Goal: Task Accomplishment & Management: Manage account settings

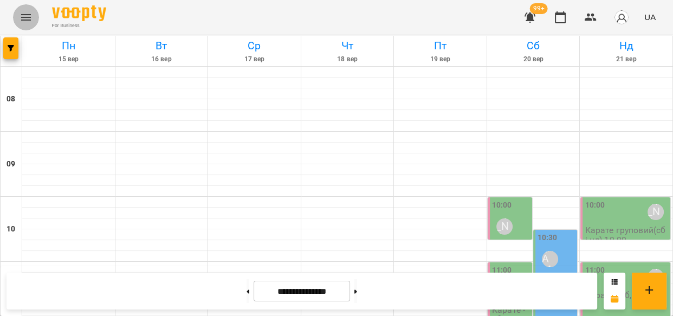
scroll to position [420, 0]
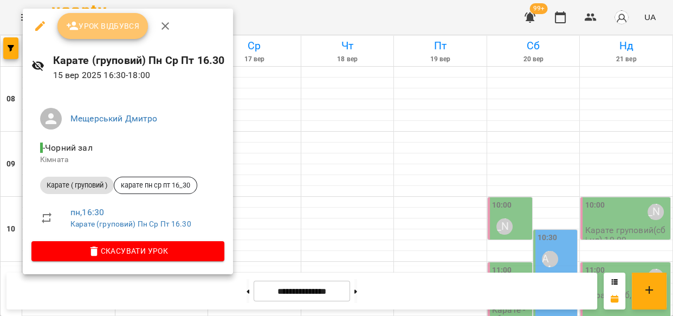
click at [99, 22] on span "Урок відбувся" at bounding box center [103, 26] width 74 height 13
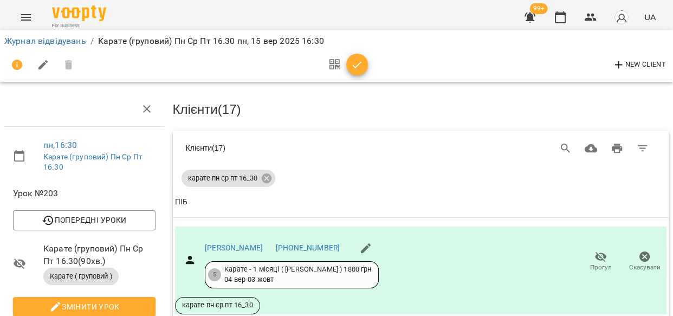
scroll to position [305, 0]
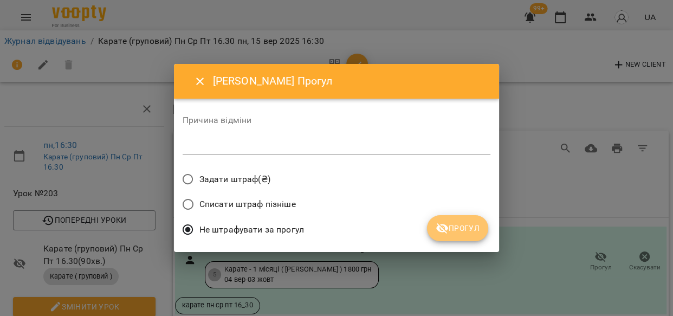
click at [463, 228] on span "Прогул" at bounding box center [458, 228] width 44 height 13
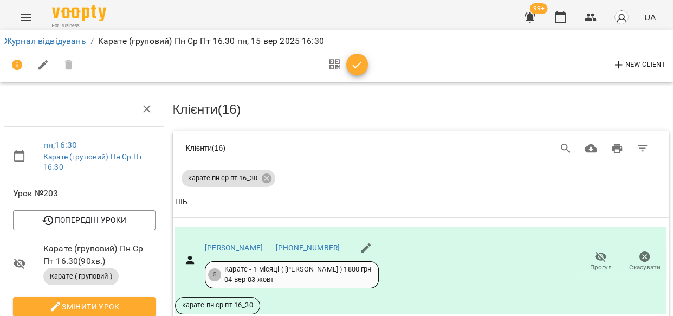
scroll to position [345, 0]
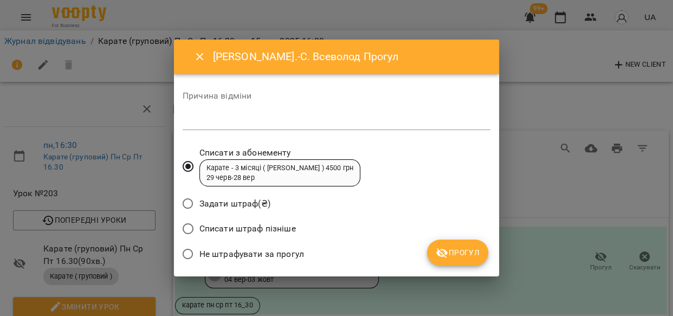
click at [456, 248] on span "Прогул" at bounding box center [458, 252] width 44 height 13
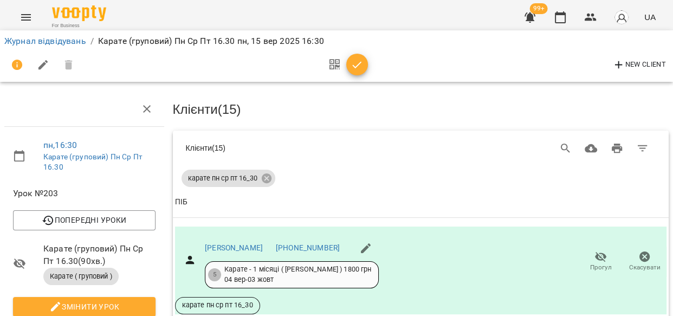
scroll to position [640, 0]
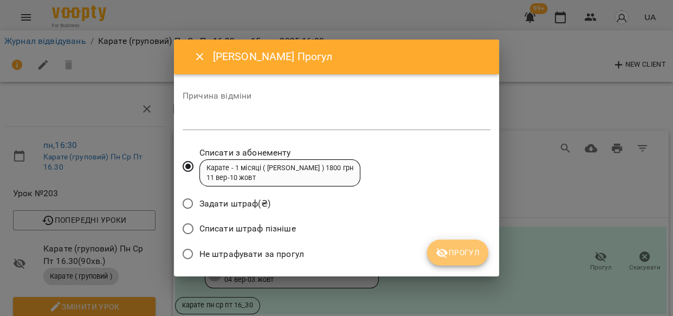
click at [457, 246] on span "Прогул" at bounding box center [458, 252] width 44 height 13
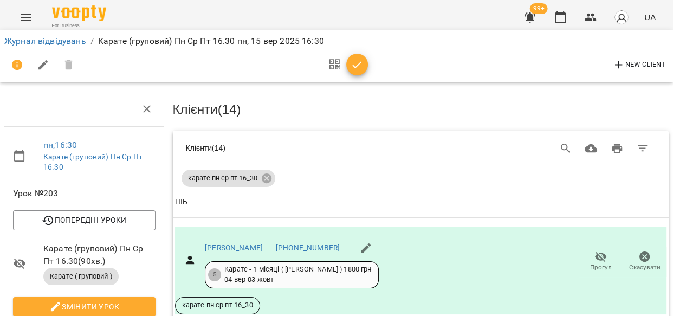
scroll to position [778, 0]
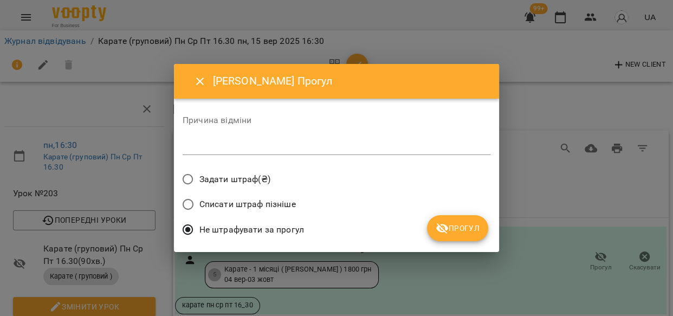
click at [466, 223] on span "Прогул" at bounding box center [458, 228] width 44 height 13
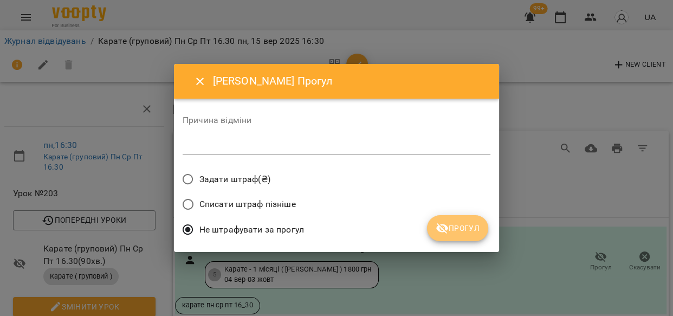
click at [470, 230] on span "Прогул" at bounding box center [458, 228] width 44 height 13
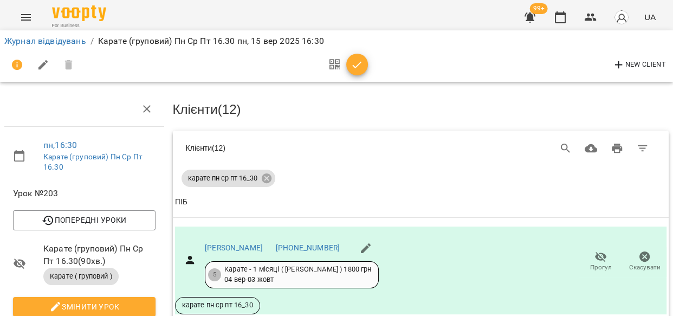
scroll to position [1350, 0]
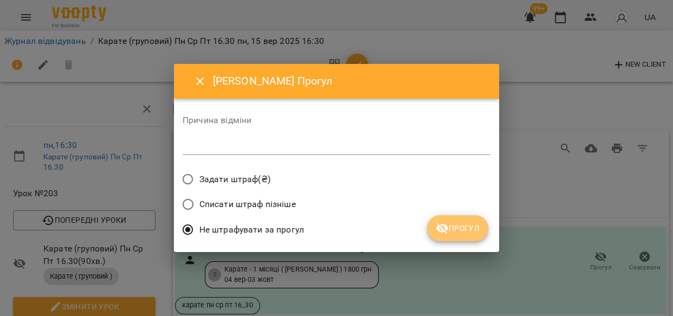
click at [467, 229] on span "Прогул" at bounding box center [458, 228] width 44 height 13
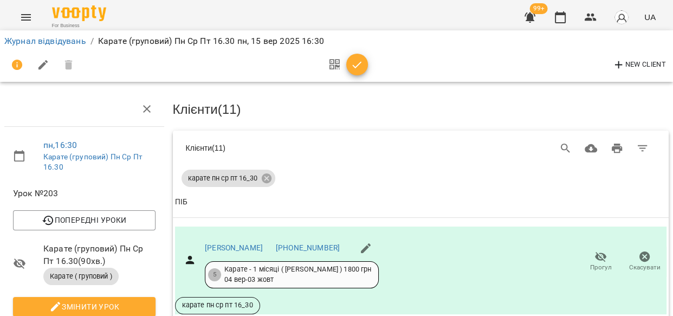
scroll to position [1429, 0]
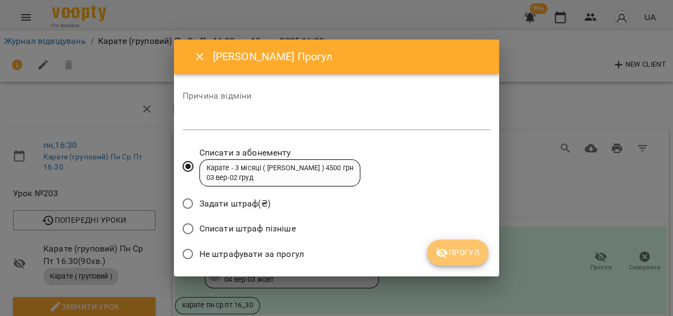
click at [452, 249] on span "Прогул" at bounding box center [458, 252] width 44 height 13
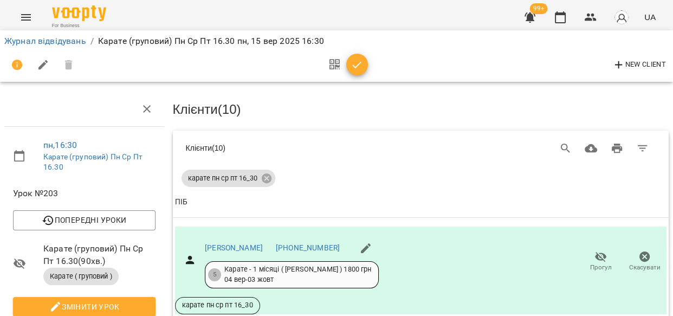
scroll to position [1488, 0]
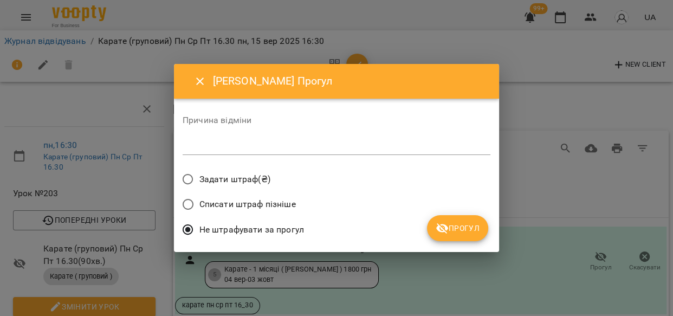
click at [463, 227] on span "Прогул" at bounding box center [458, 228] width 44 height 13
click at [463, 227] on div "Не штрафувати за прогул" at bounding box center [337, 230] width 308 height 25
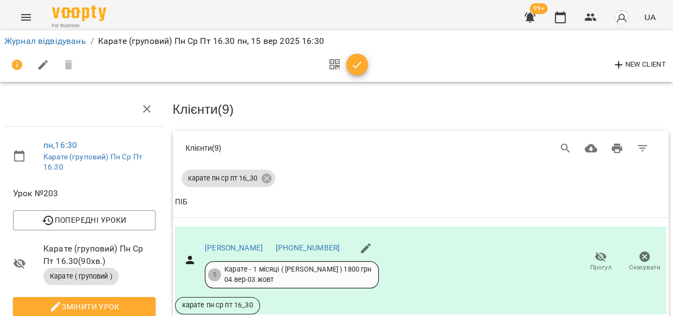
scroll to position [1605, 0]
click at [360, 62] on icon "button" at bounding box center [357, 64] width 9 height 7
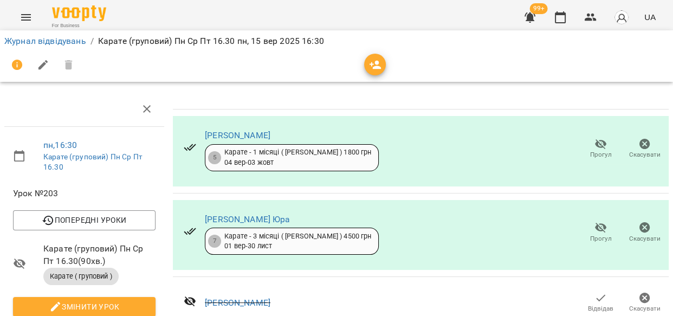
scroll to position [1101, 0]
click at [70, 41] on link "Журнал відвідувань" at bounding box center [45, 41] width 82 height 10
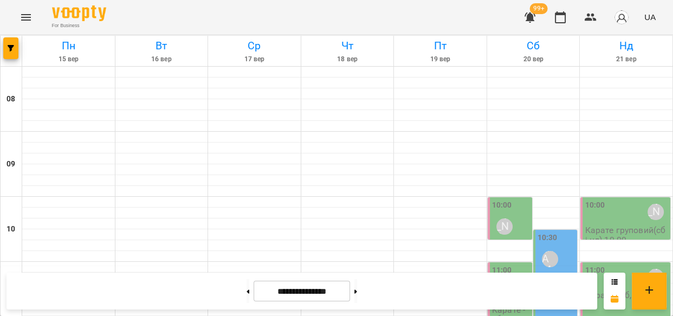
click at [457, 190] on div at bounding box center [440, 191] width 93 height 11
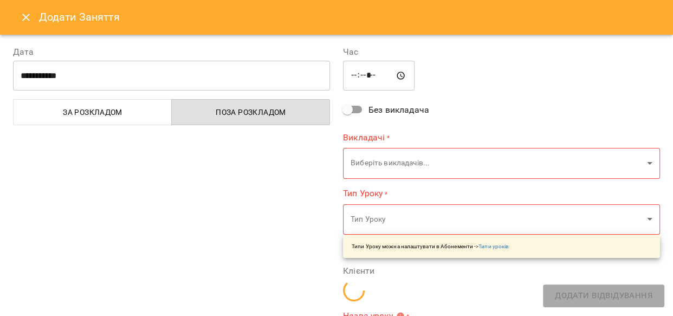
type input "**********"
click at [22, 12] on icon "Close" at bounding box center [26, 17] width 13 height 13
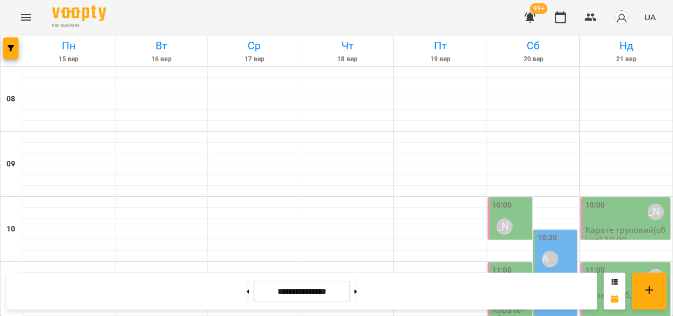
scroll to position [92, 0]
click at [590, 15] on icon "button" at bounding box center [591, 18] width 12 height 8
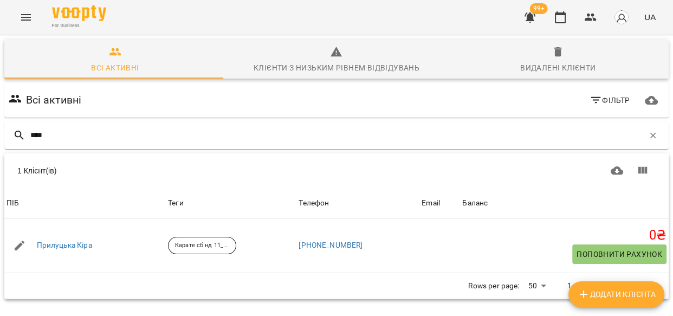
type input "****"
click at [48, 248] on link "Прилуцька Кіра" at bounding box center [64, 245] width 55 height 11
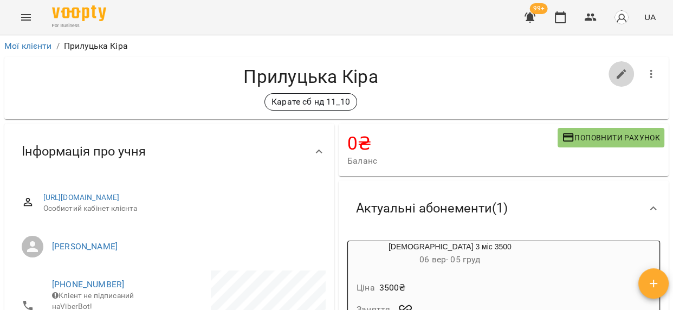
click at [615, 71] on icon "button" at bounding box center [621, 74] width 13 height 13
select select "**"
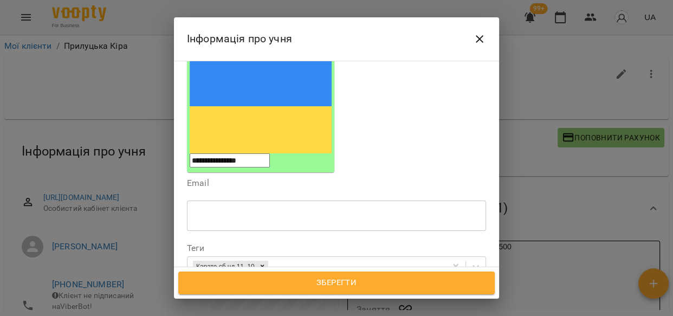
scroll to position [141, 0]
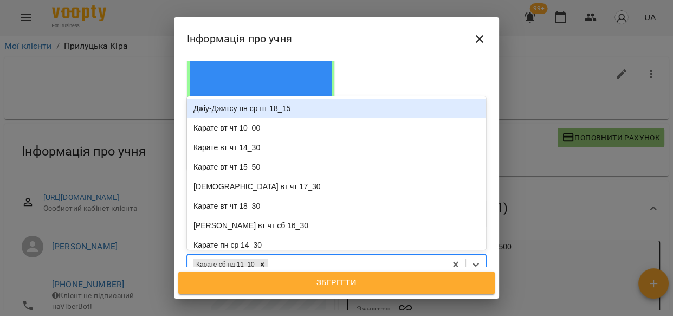
click at [373, 256] on div "Карате сб нд 11_10" at bounding box center [317, 265] width 259 height 18
click at [266, 261] on icon at bounding box center [263, 265] width 8 height 8
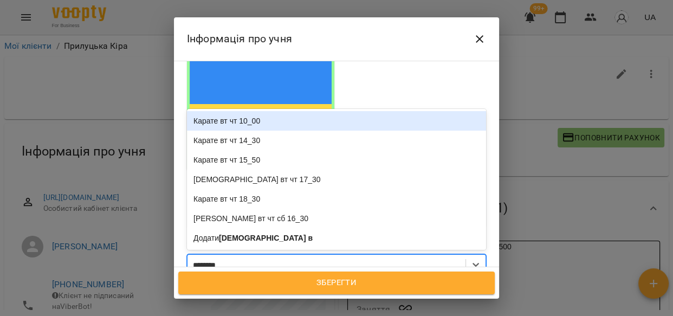
type input "*********"
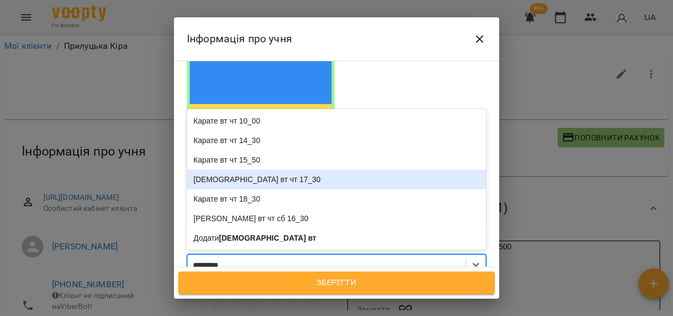
click at [228, 170] on div "[DEMOGRAPHIC_DATA] вт чт 17_30" at bounding box center [336, 180] width 299 height 20
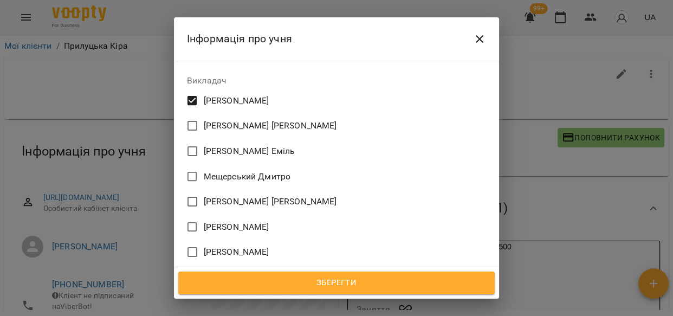
scroll to position [539, 0]
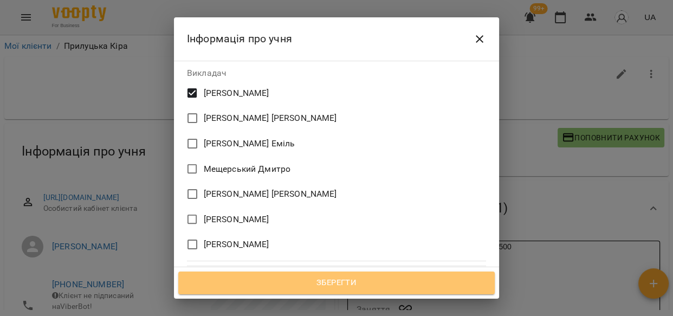
click at [356, 285] on span "Зберегти" at bounding box center [336, 283] width 293 height 14
click at [356, 285] on div "Зберегти" at bounding box center [336, 282] width 325 height 31
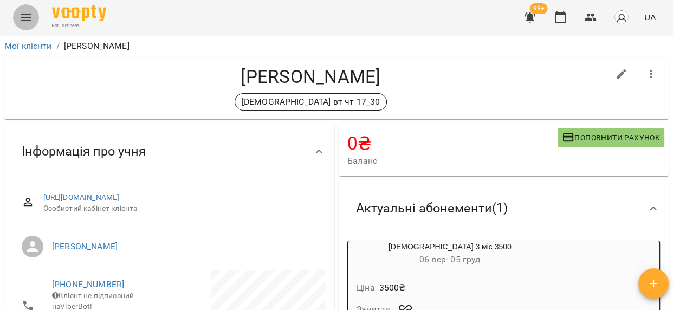
click at [28, 12] on icon "Menu" at bounding box center [26, 17] width 13 height 13
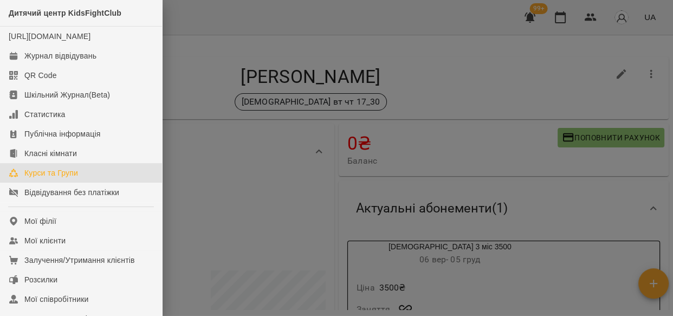
click at [31, 178] on div "Курси та Групи" at bounding box center [51, 172] width 54 height 11
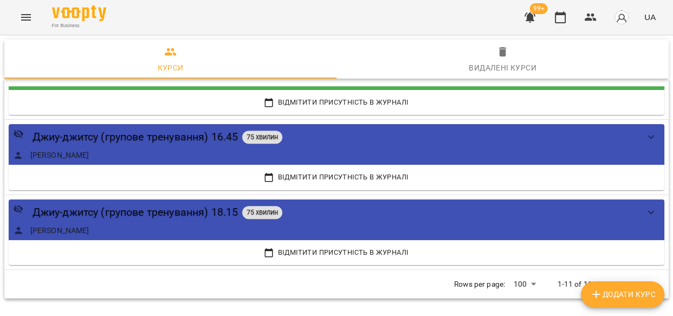
scroll to position [876, 0]
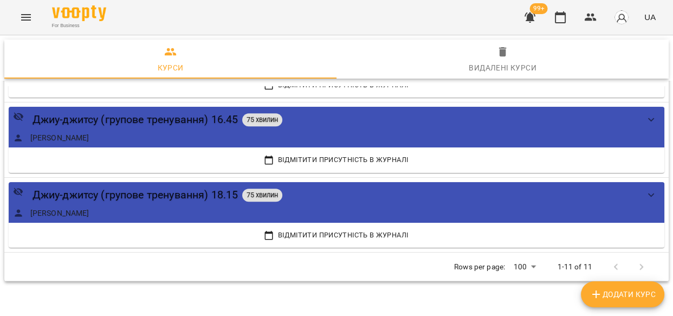
click at [634, 265] on div at bounding box center [628, 267] width 51 height 26
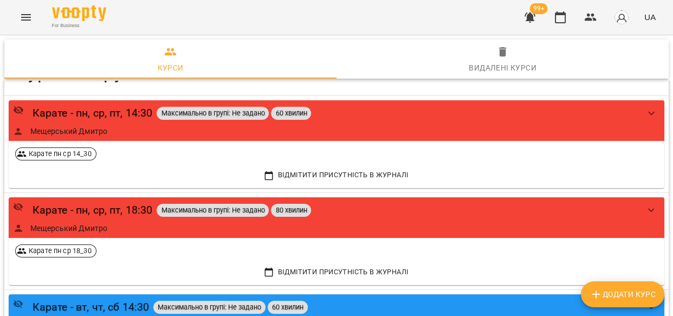
scroll to position [0, 0]
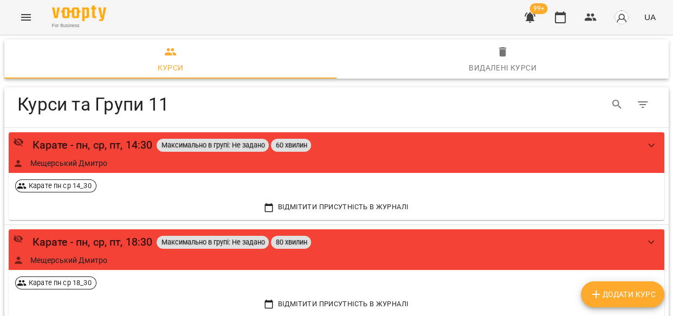
click at [617, 293] on span "Додати Курс" at bounding box center [623, 294] width 66 height 13
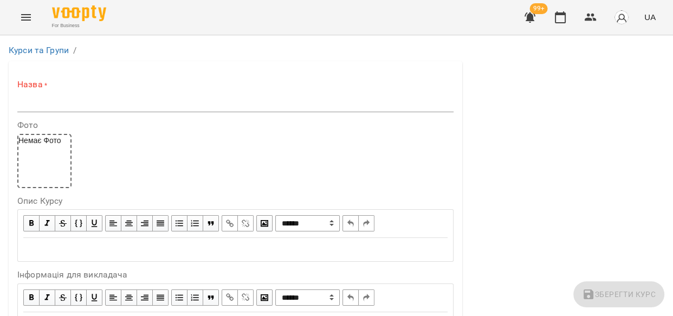
click at [47, 98] on input "text" at bounding box center [235, 103] width 436 height 17
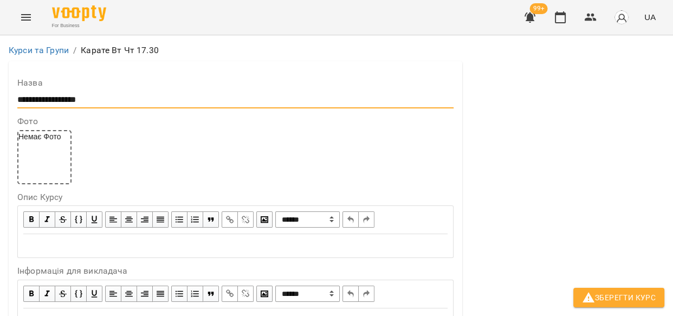
scroll to position [263, 0]
type input "**********"
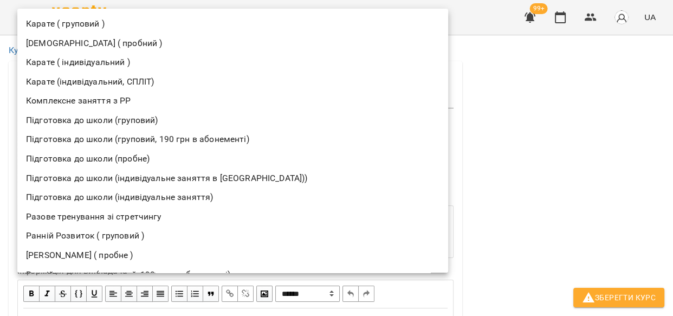
scroll to position [0, 0]
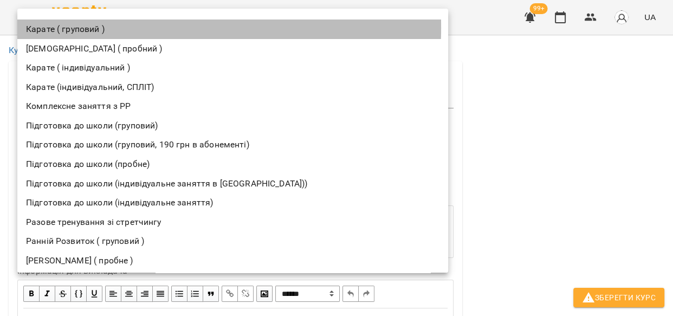
click at [51, 27] on li "Карате ( груповий )" at bounding box center [232, 30] width 431 height 20
type input "**********"
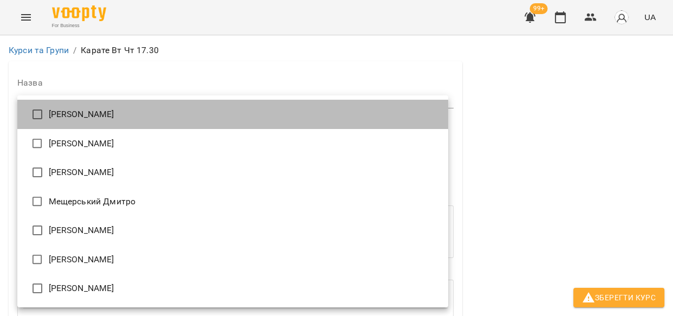
click at [63, 112] on li "[PERSON_NAME]" at bounding box center [232, 114] width 431 height 29
type input "**********"
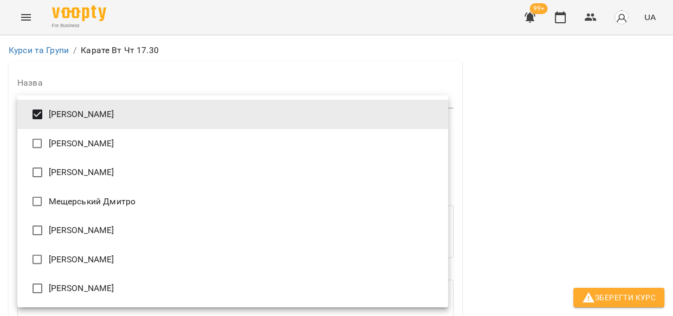
click at [505, 168] on div at bounding box center [336, 158] width 673 height 316
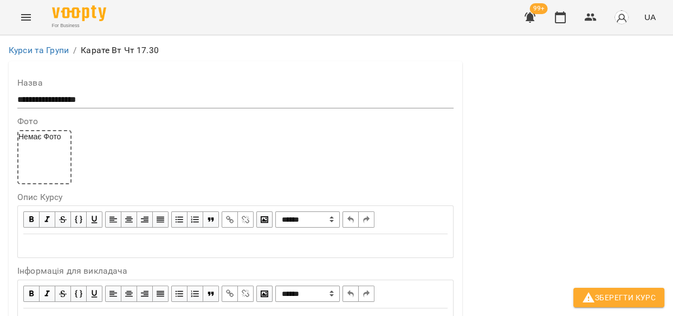
scroll to position [845, 0]
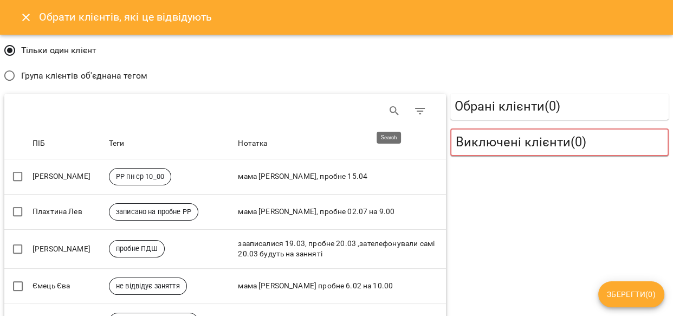
click at [389, 105] on icon "Search" at bounding box center [394, 111] width 13 height 13
type input "*"
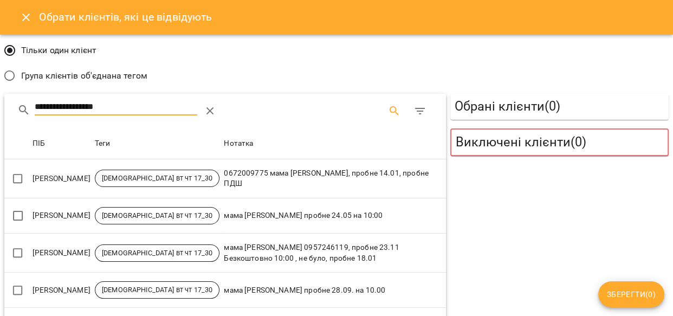
type input "**********"
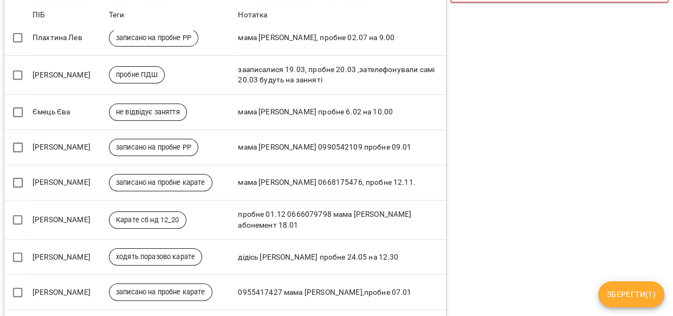
scroll to position [0, 0]
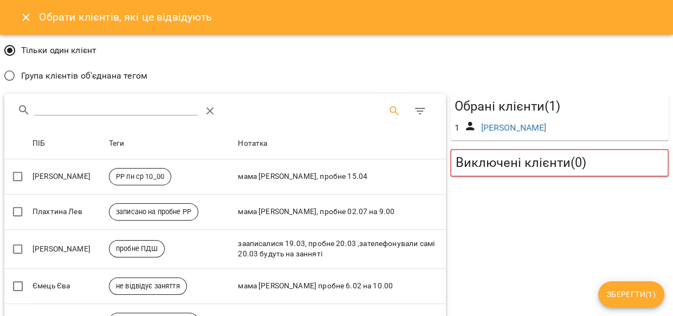
click at [126, 111] on input "Search" at bounding box center [116, 106] width 163 height 17
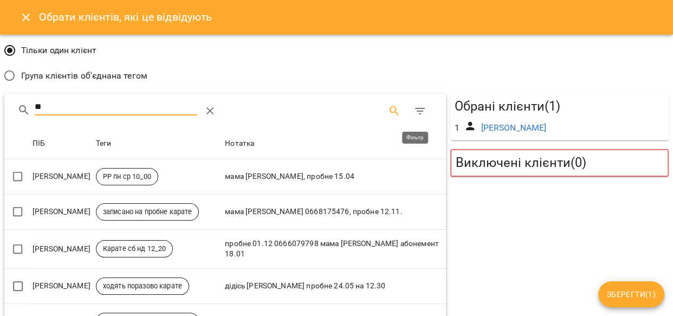
type input "**"
click at [414, 109] on icon "Фільтр" at bounding box center [420, 111] width 13 height 13
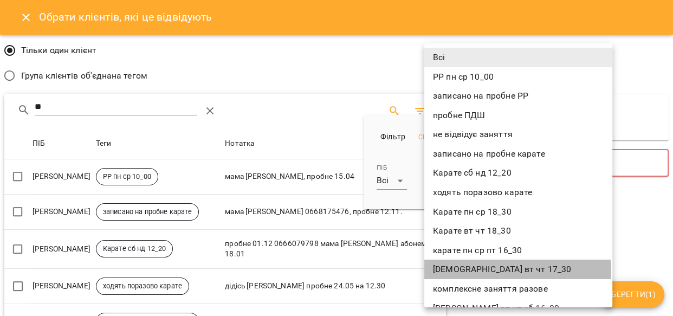
click at [452, 272] on li "[DEMOGRAPHIC_DATA] вт чт 17_30" at bounding box center [518, 270] width 188 height 20
type input "**********"
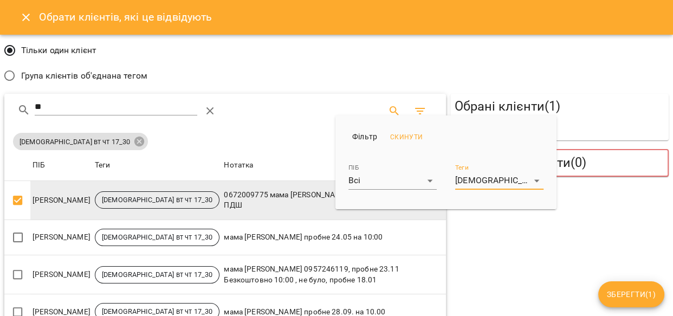
click at [13, 238] on div at bounding box center [336, 158] width 673 height 316
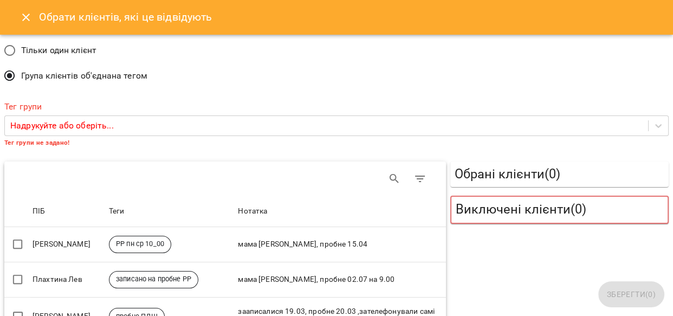
click at [128, 122] on div "Надрукуйте або оберіть..." at bounding box center [326, 126] width 643 height 20
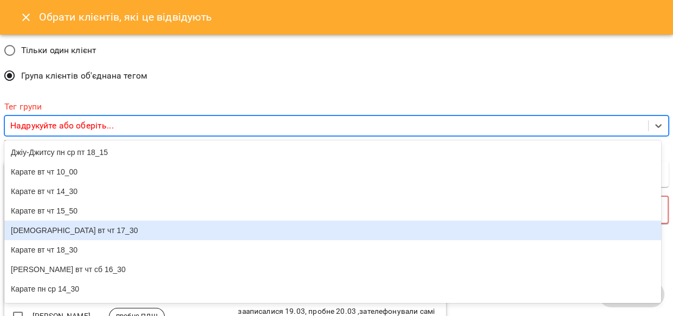
click at [70, 237] on div "[DEMOGRAPHIC_DATA] вт чт 17_30" at bounding box center [332, 231] width 657 height 20
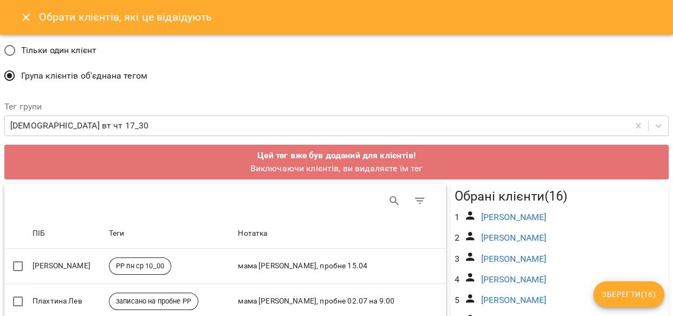
click at [401, 162] on p "Виключаючи клієнтів, ви видаляєте їм тег" at bounding box center [337, 168] width 656 height 13
click at [404, 122] on div "[DEMOGRAPHIC_DATA] вт чт 17_30" at bounding box center [317, 126] width 624 height 20
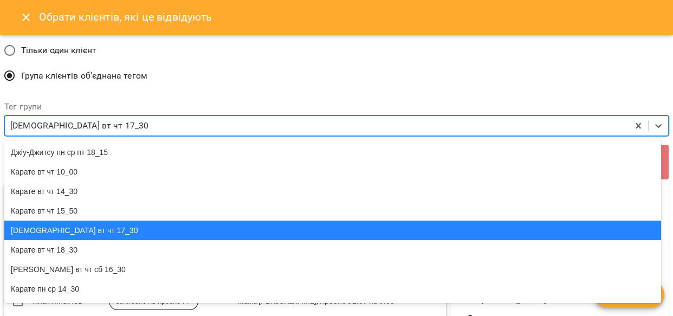
click at [63, 237] on div "[DEMOGRAPHIC_DATA] вт чт 17_30" at bounding box center [332, 231] width 657 height 20
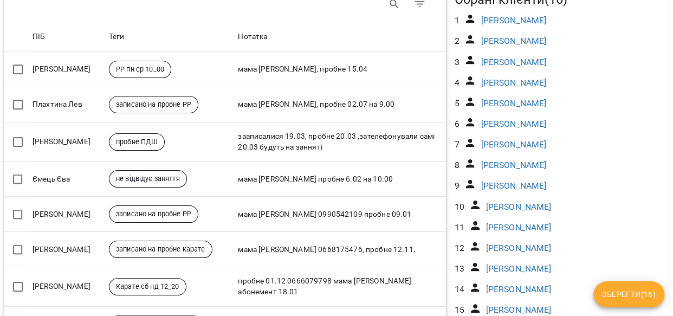
scroll to position [197, 2]
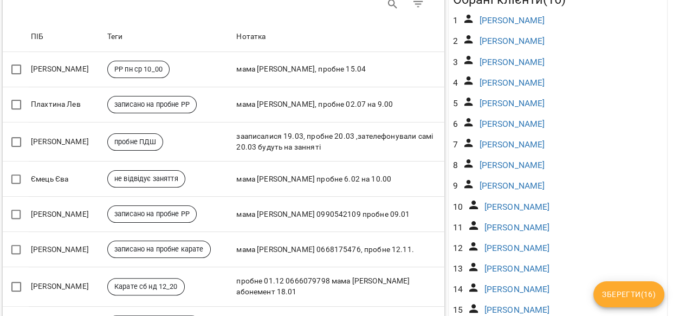
drag, startPoint x: 665, startPoint y: 130, endPoint x: 667, endPoint y: 138, distance: 8.8
click at [667, 138] on div "Обрати клієнтів, які це відвідують Тільки один клієнт Група клієнтів об'єднана …" at bounding box center [336, 158] width 673 height 316
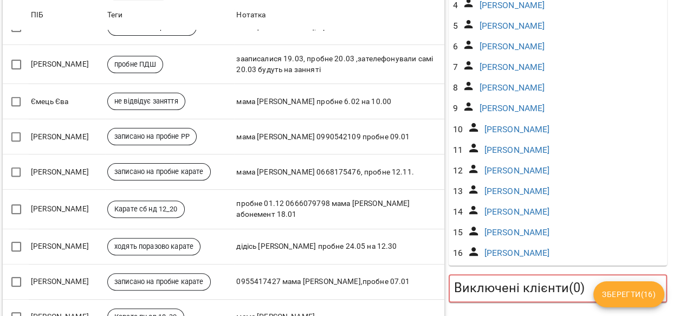
scroll to position [276, 2]
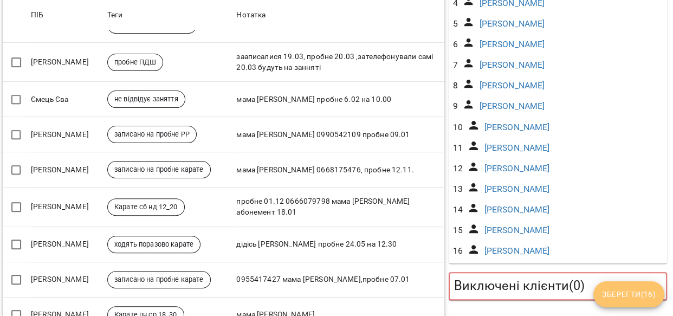
click at [646, 295] on span "Зберегти ( 16 )" at bounding box center [629, 294] width 54 height 13
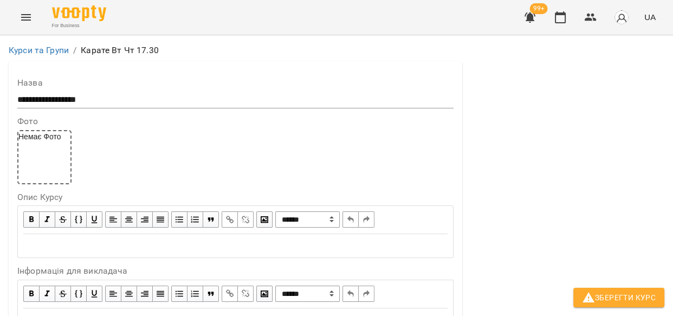
scroll to position [1259, 0]
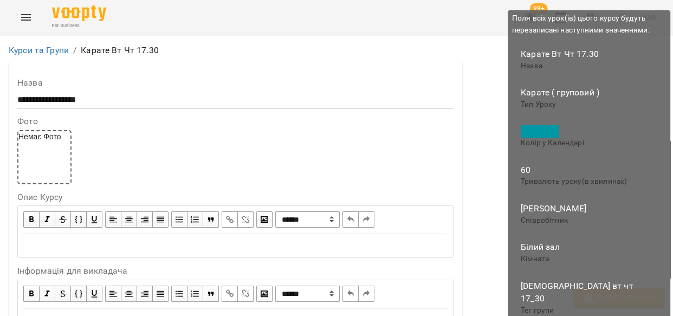
click at [611, 294] on span "Зберегти Курс" at bounding box center [619, 297] width 74 height 13
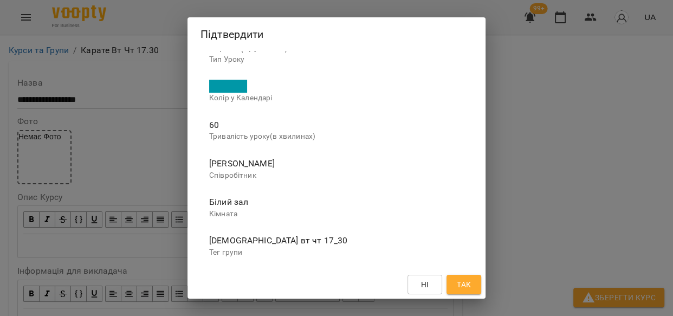
scroll to position [80, 0]
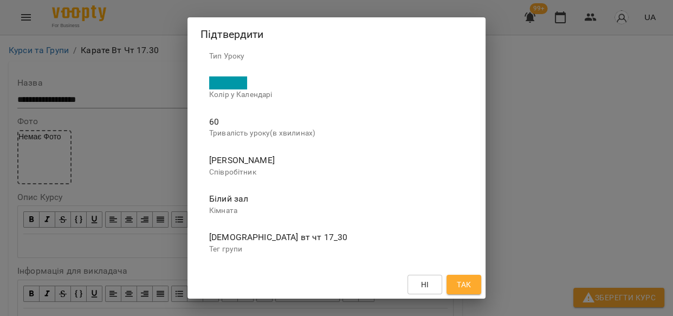
click at [471, 284] on span "Так" at bounding box center [464, 284] width 14 height 13
click at [474, 284] on div "Ні Так" at bounding box center [337, 284] width 298 height 28
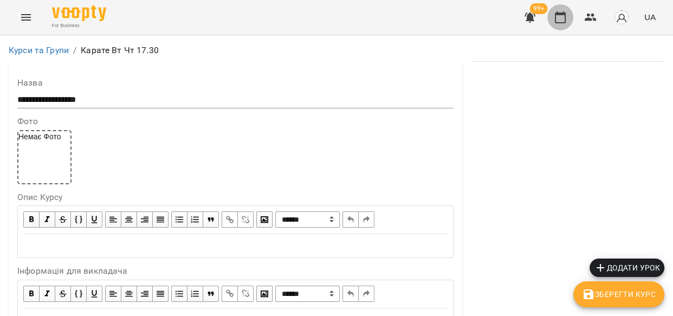
drag, startPoint x: 556, startPoint y: 19, endPoint x: 548, endPoint y: 16, distance: 8.3
click at [557, 19] on icon "button" at bounding box center [560, 17] width 13 height 13
click at [557, 19] on icon "button" at bounding box center [560, 17] width 11 height 12
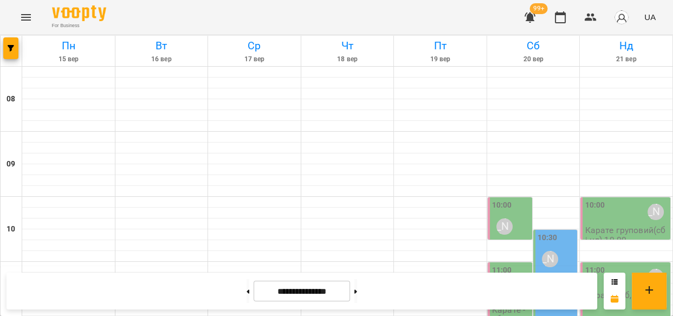
scroll to position [645, 0]
click at [11, 48] on icon "button" at bounding box center [11, 48] width 7 height 7
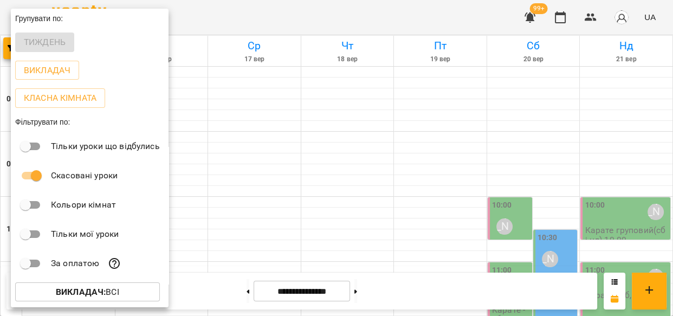
click at [219, 14] on div at bounding box center [336, 158] width 673 height 316
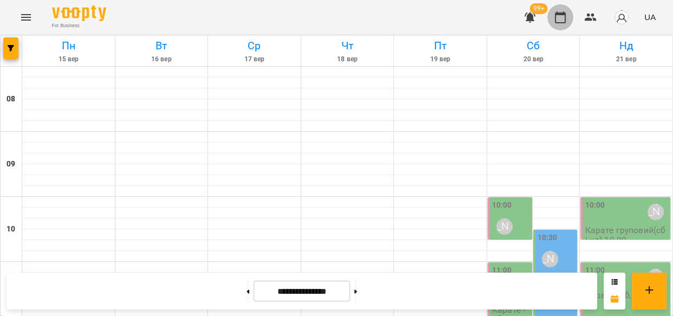
click at [553, 16] on button "button" at bounding box center [560, 17] width 26 height 26
click at [650, 293] on icon at bounding box center [649, 289] width 13 height 13
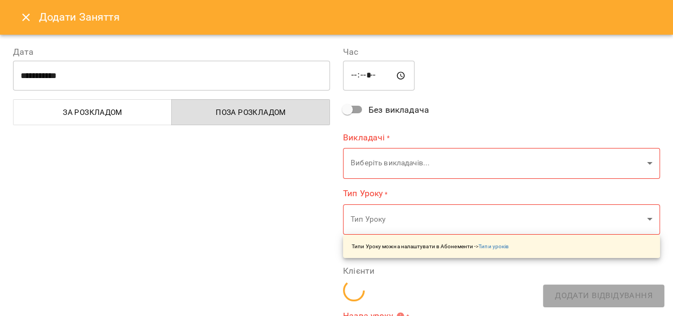
type input "*****"
type input "**********"
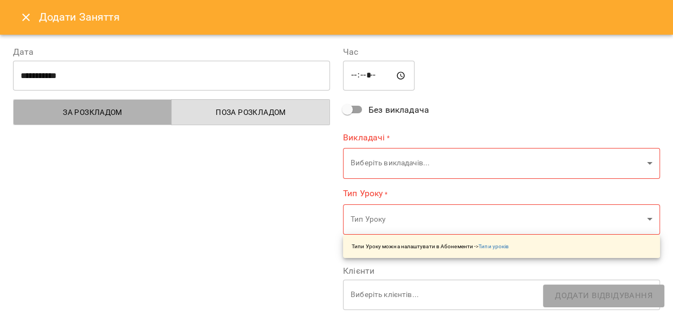
click at [101, 106] on span "За розкладом" at bounding box center [92, 112] width 145 height 13
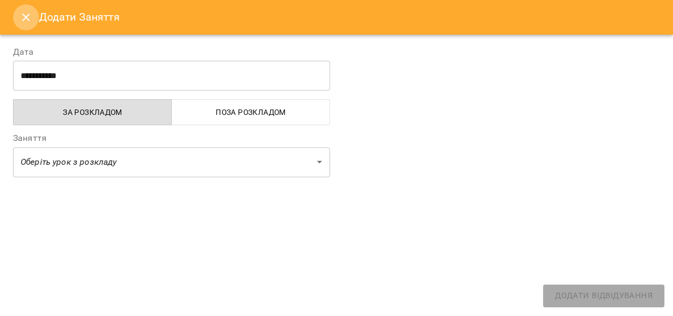
click at [27, 12] on icon "Close" at bounding box center [26, 17] width 13 height 13
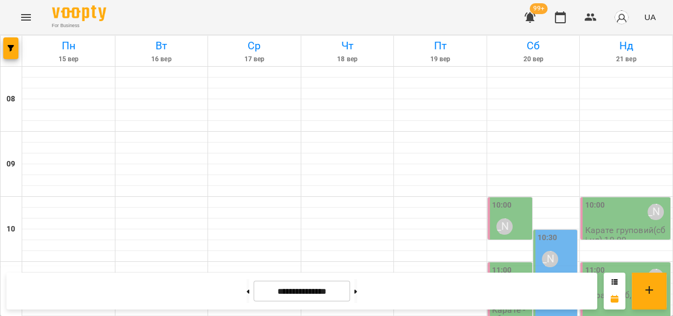
click at [27, 18] on icon "Menu" at bounding box center [26, 17] width 13 height 13
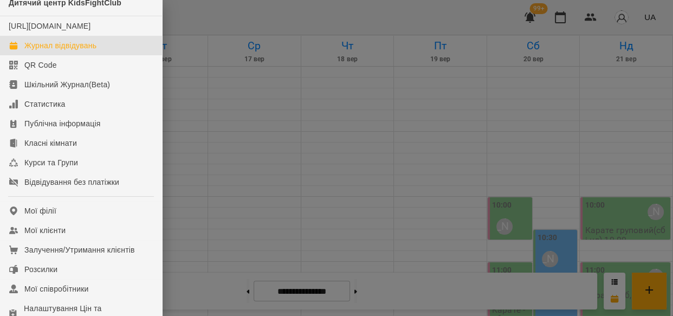
scroll to position [0, 0]
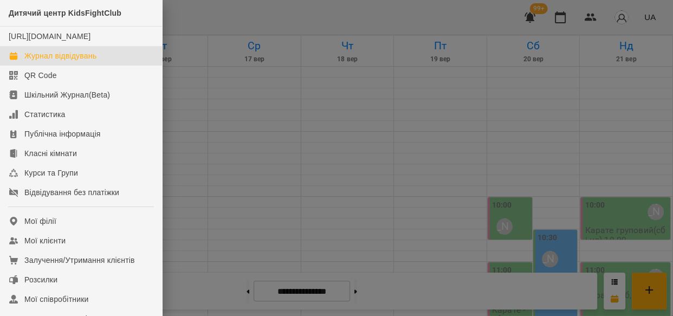
click at [62, 61] on div "Журнал відвідувань" at bounding box center [60, 55] width 72 height 11
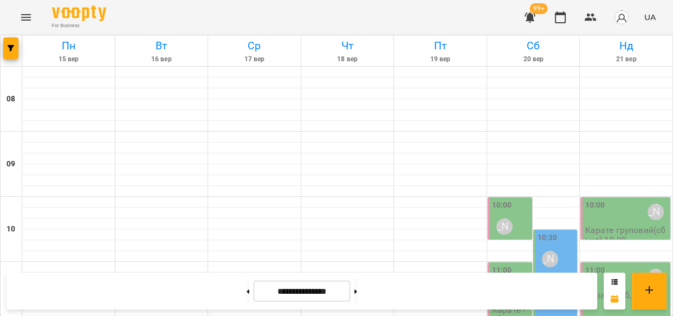
click at [646, 287] on icon at bounding box center [649, 289] width 13 height 13
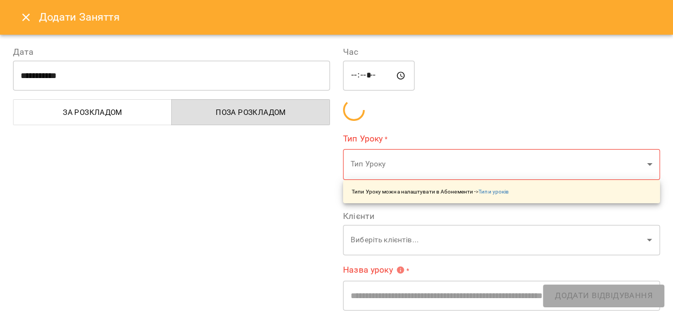
type input "*****"
type input "**********"
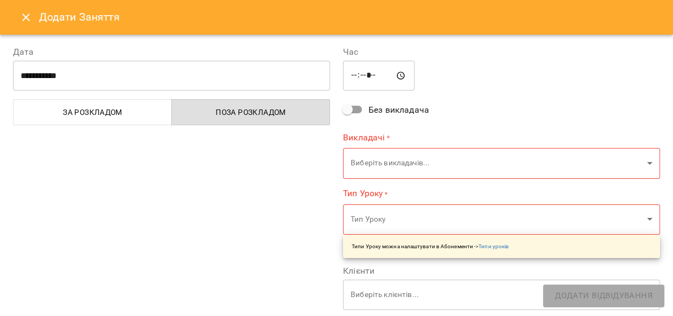
click at [118, 118] on span "За розкладом" at bounding box center [92, 112] width 145 height 13
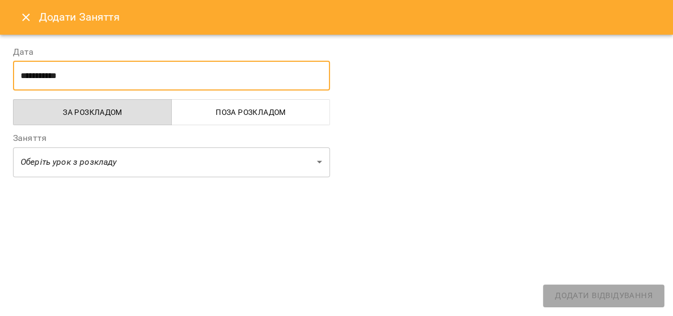
click at [71, 70] on input "**********" at bounding box center [171, 76] width 317 height 30
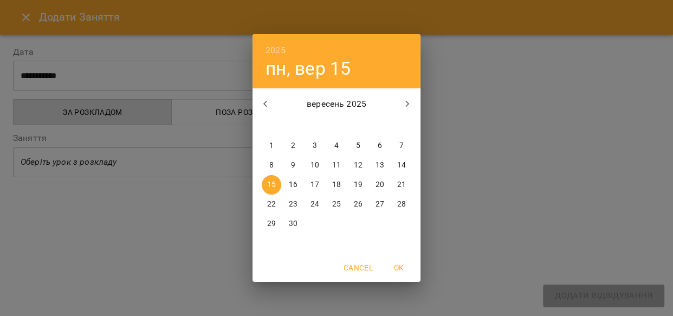
click at [291, 182] on p "16" at bounding box center [293, 184] width 9 height 11
type input "**********"
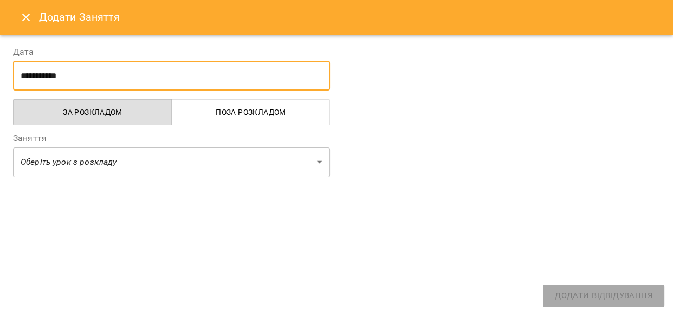
click at [17, 14] on button "Close" at bounding box center [26, 17] width 26 height 26
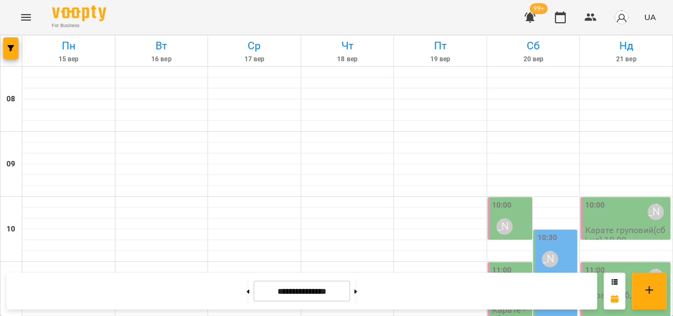
scroll to position [544, 0]
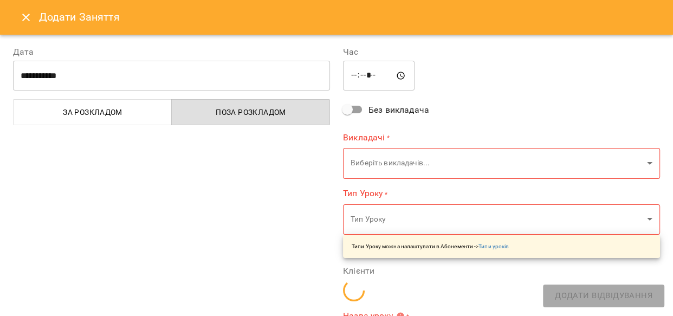
type input "**********"
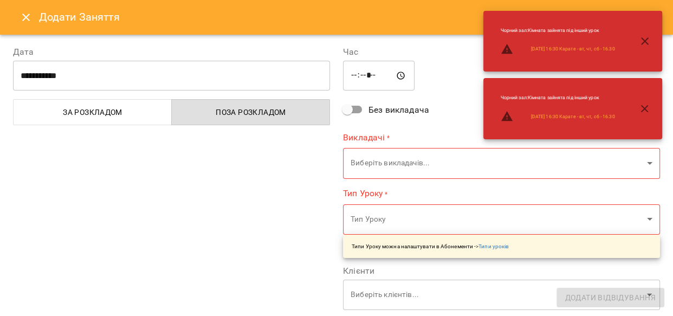
click at [68, 118] on span "За розкладом" at bounding box center [92, 112] width 145 height 13
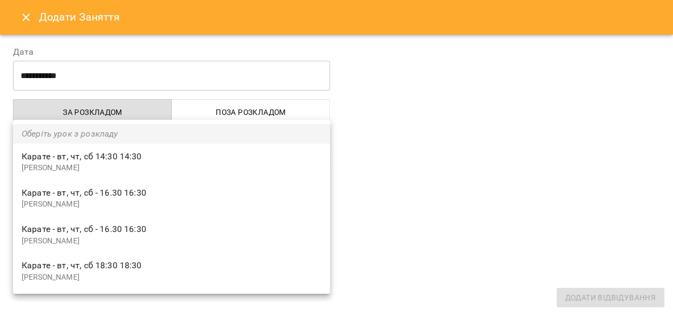
click at [508, 132] on div at bounding box center [336, 158] width 673 height 316
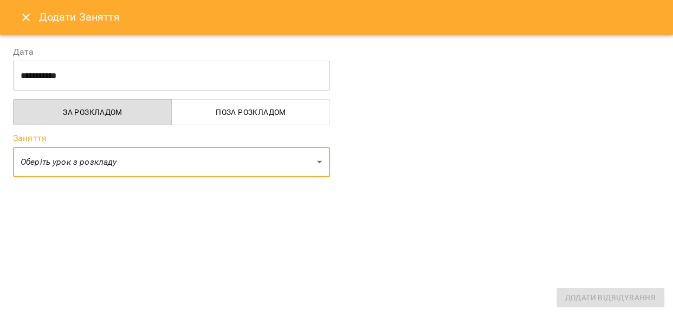
click at [24, 12] on icon "Close" at bounding box center [26, 17] width 13 height 13
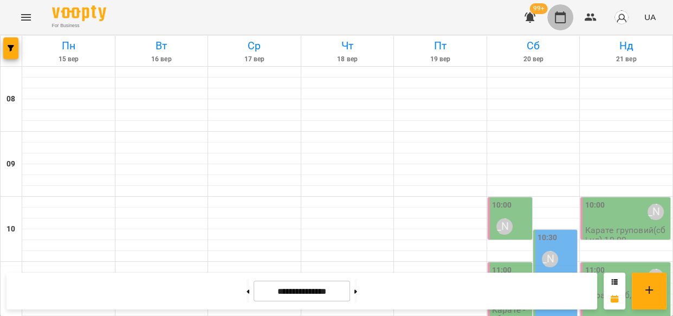
click at [559, 16] on icon "button" at bounding box center [560, 17] width 13 height 13
click at [11, 43] on button "button" at bounding box center [10, 48] width 15 height 22
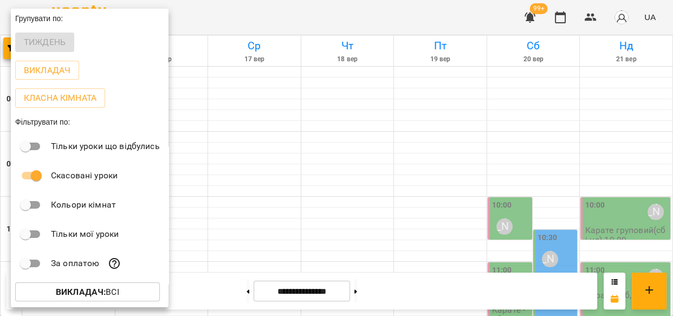
click at [49, 42] on div "Тиждень" at bounding box center [90, 42] width 158 height 28
click at [242, 10] on div at bounding box center [336, 158] width 673 height 316
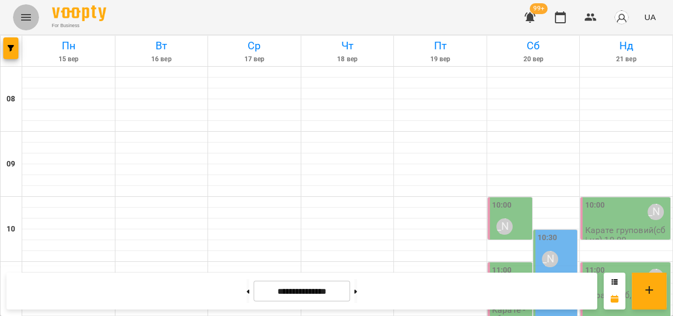
click at [19, 18] on button "Menu" at bounding box center [26, 17] width 26 height 26
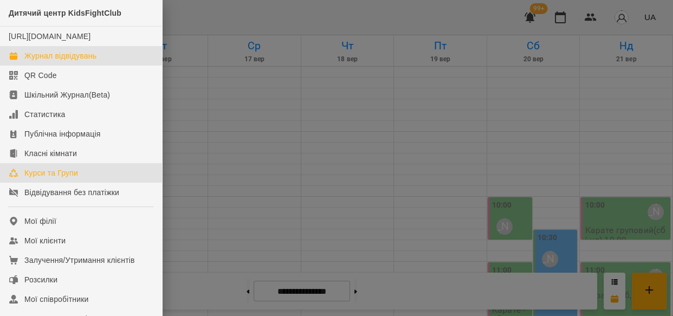
click at [63, 178] on div "Курси та Групи" at bounding box center [51, 172] width 54 height 11
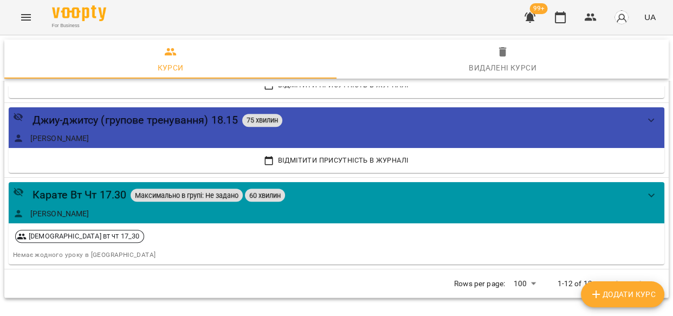
scroll to position [966, 0]
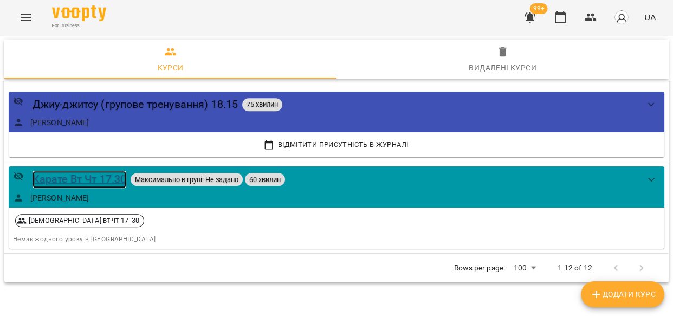
click at [97, 181] on div "Карате Вт Чт 17.30" at bounding box center [80, 179] width 94 height 17
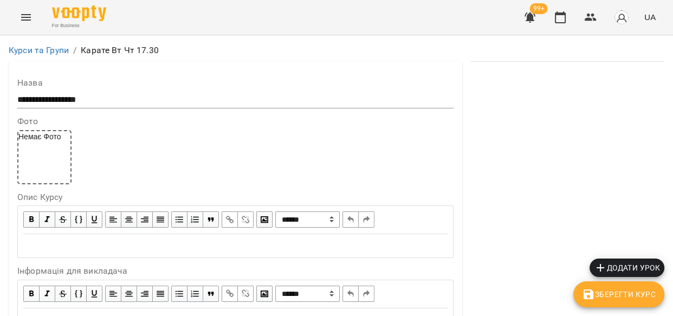
click at [618, 268] on span "Додати урок" at bounding box center [627, 267] width 66 height 13
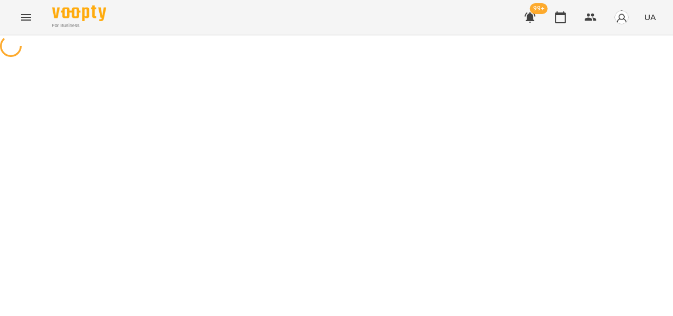
select select "**********"
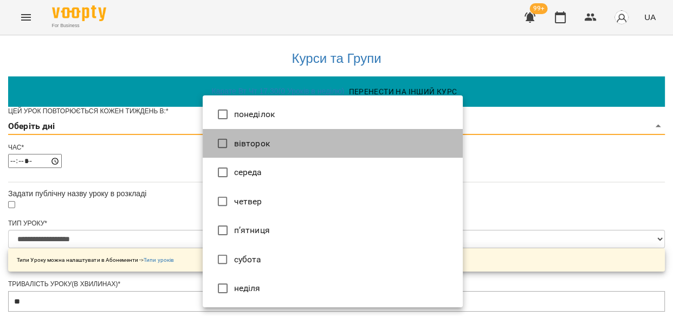
click at [241, 139] on li "вівторок" at bounding box center [333, 143] width 260 height 29
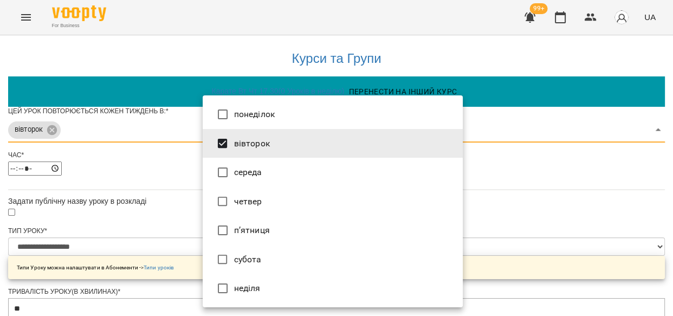
click at [235, 202] on li "четвер" at bounding box center [333, 201] width 260 height 29
type input "***"
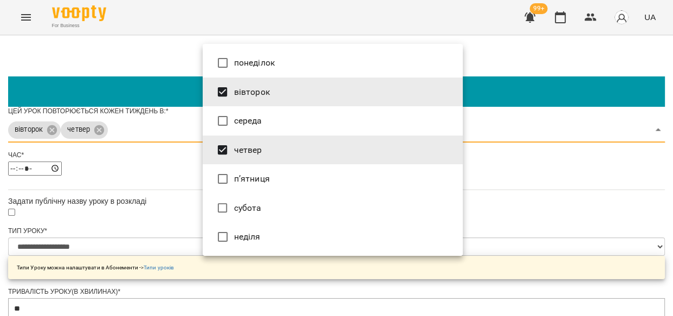
click at [576, 224] on div at bounding box center [336, 158] width 673 height 316
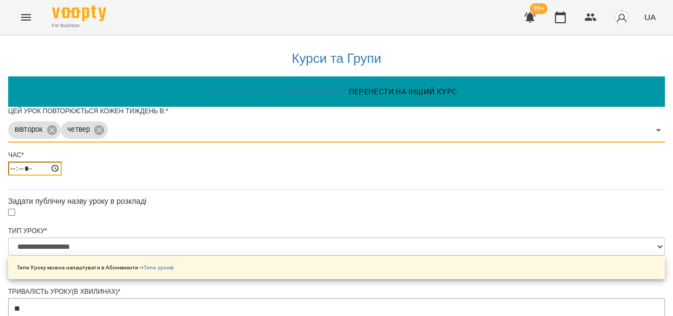
click at [62, 176] on input "*****" at bounding box center [35, 169] width 54 height 14
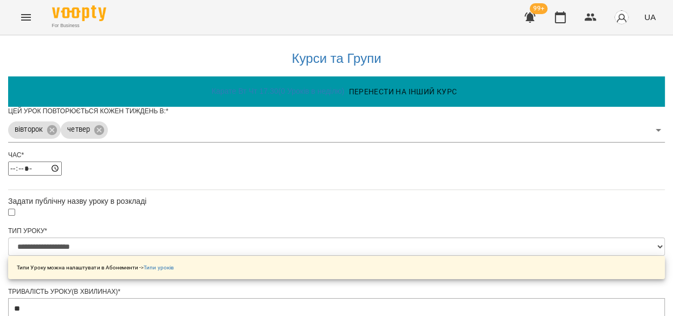
type input "*****"
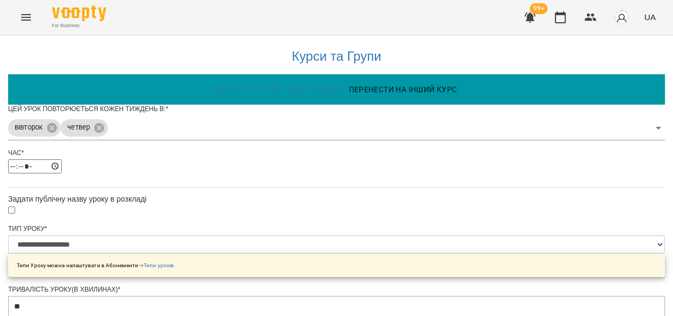
scroll to position [743, 0]
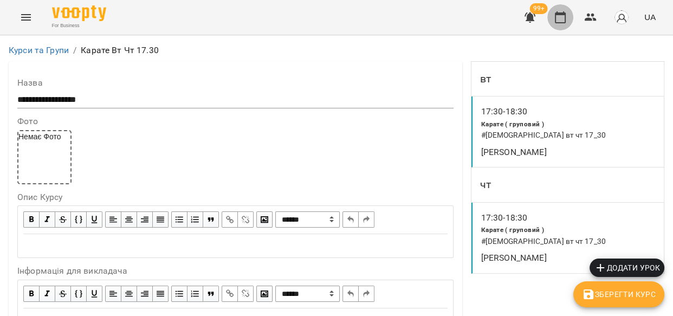
click at [563, 15] on icon "button" at bounding box center [560, 17] width 11 height 12
